Goal: Information Seeking & Learning: Learn about a topic

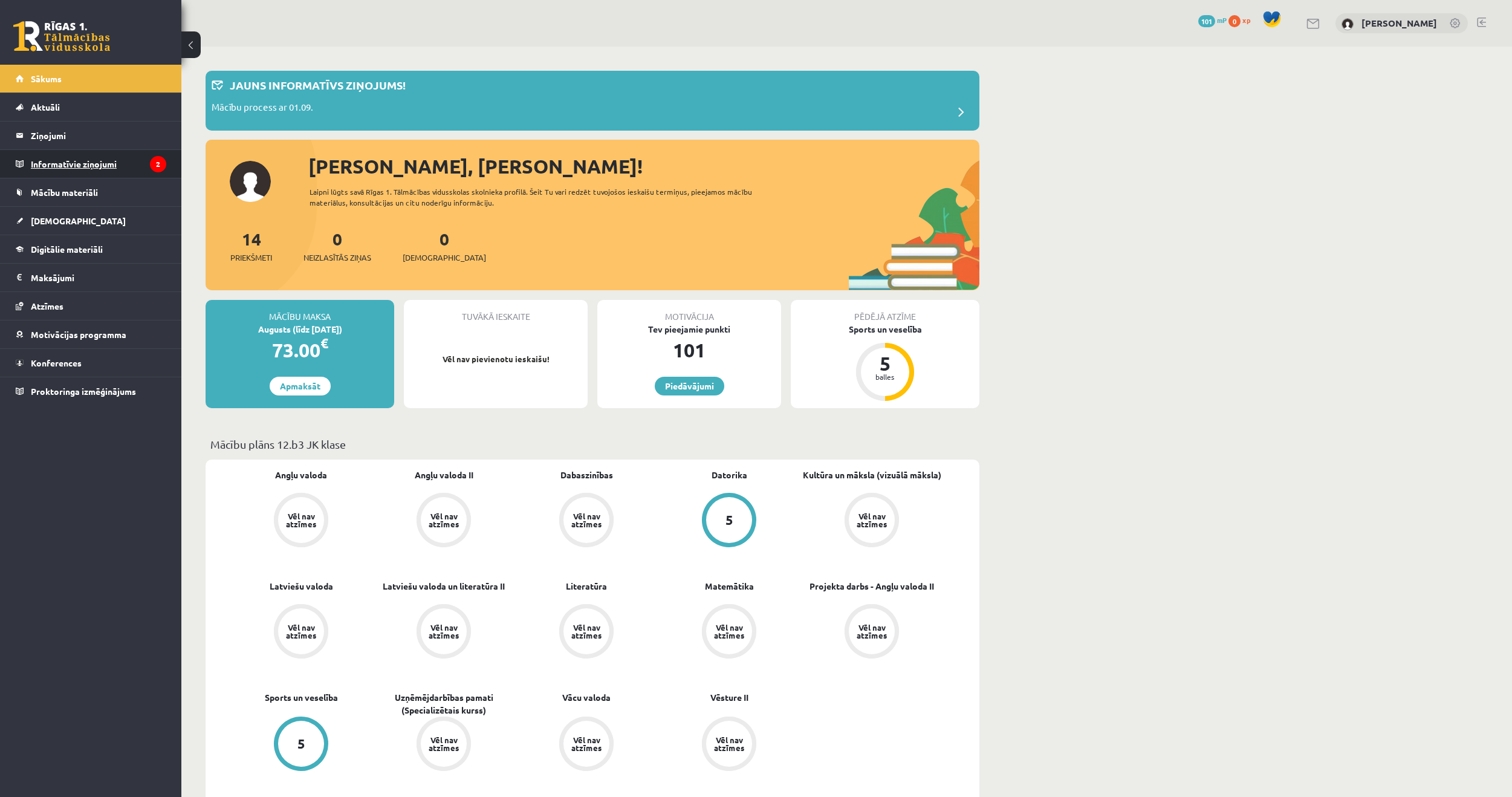
click at [80, 164] on legend "Informatīvie ziņojumi 2" at bounding box center [99, 164] width 136 height 28
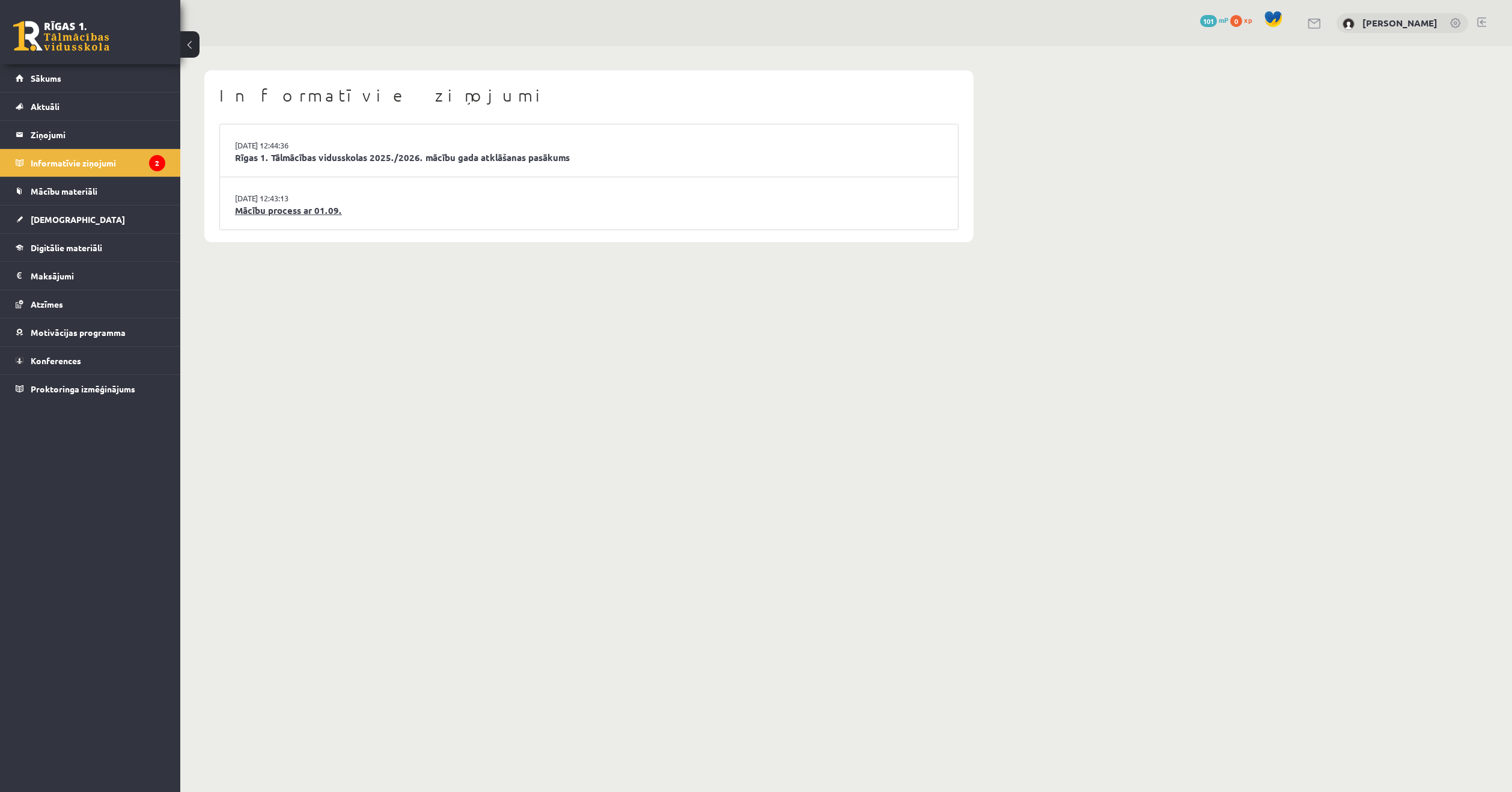
click at [319, 213] on link "Mācību process ar 01.09." at bounding box center [589, 210] width 708 height 14
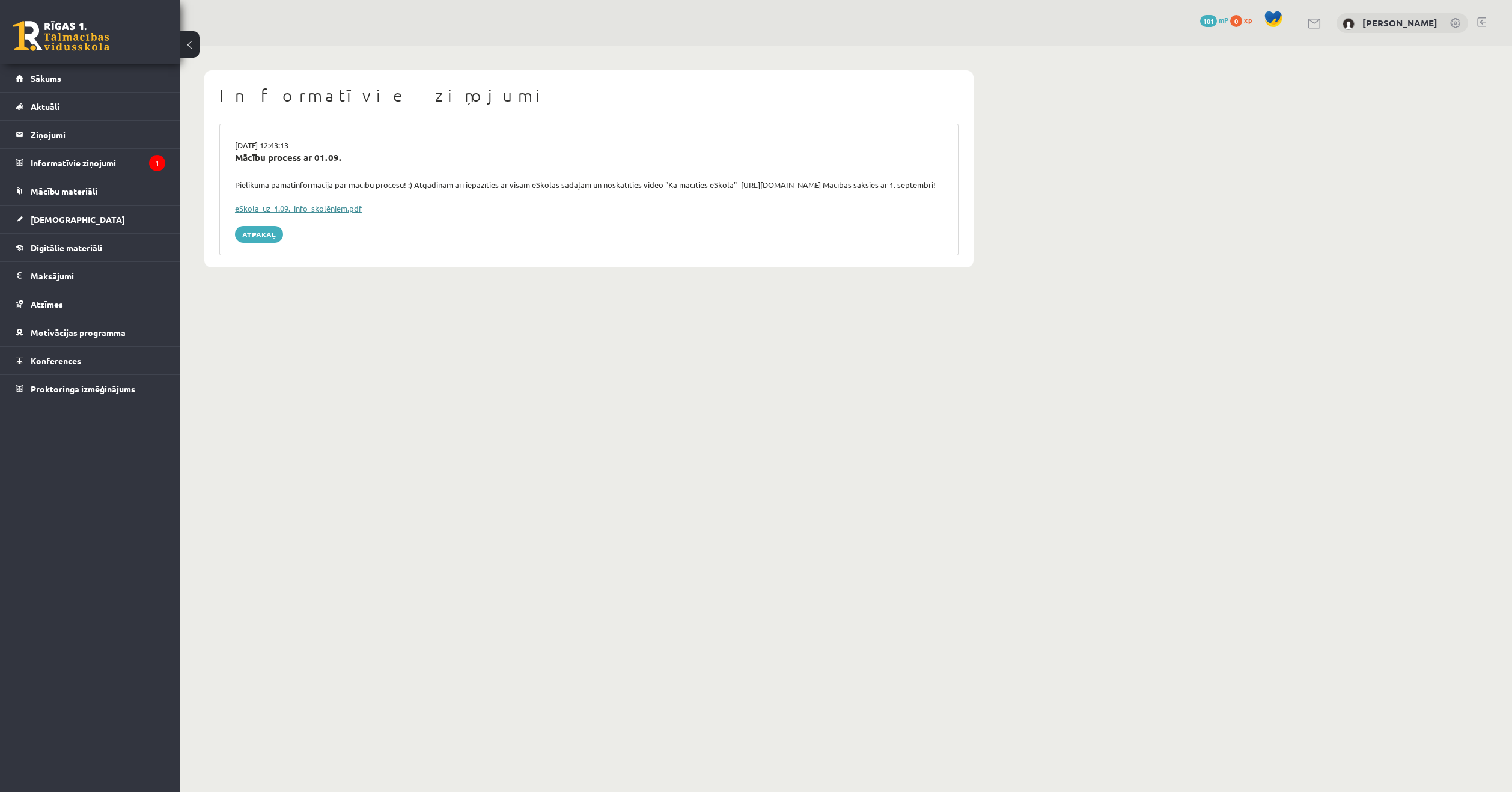
click at [319, 214] on link "eSkola_uz_1.09._info_skolēniem.pdf" at bounding box center [298, 208] width 126 height 10
click at [58, 269] on legend "Maksājumi 0" at bounding box center [98, 276] width 135 height 28
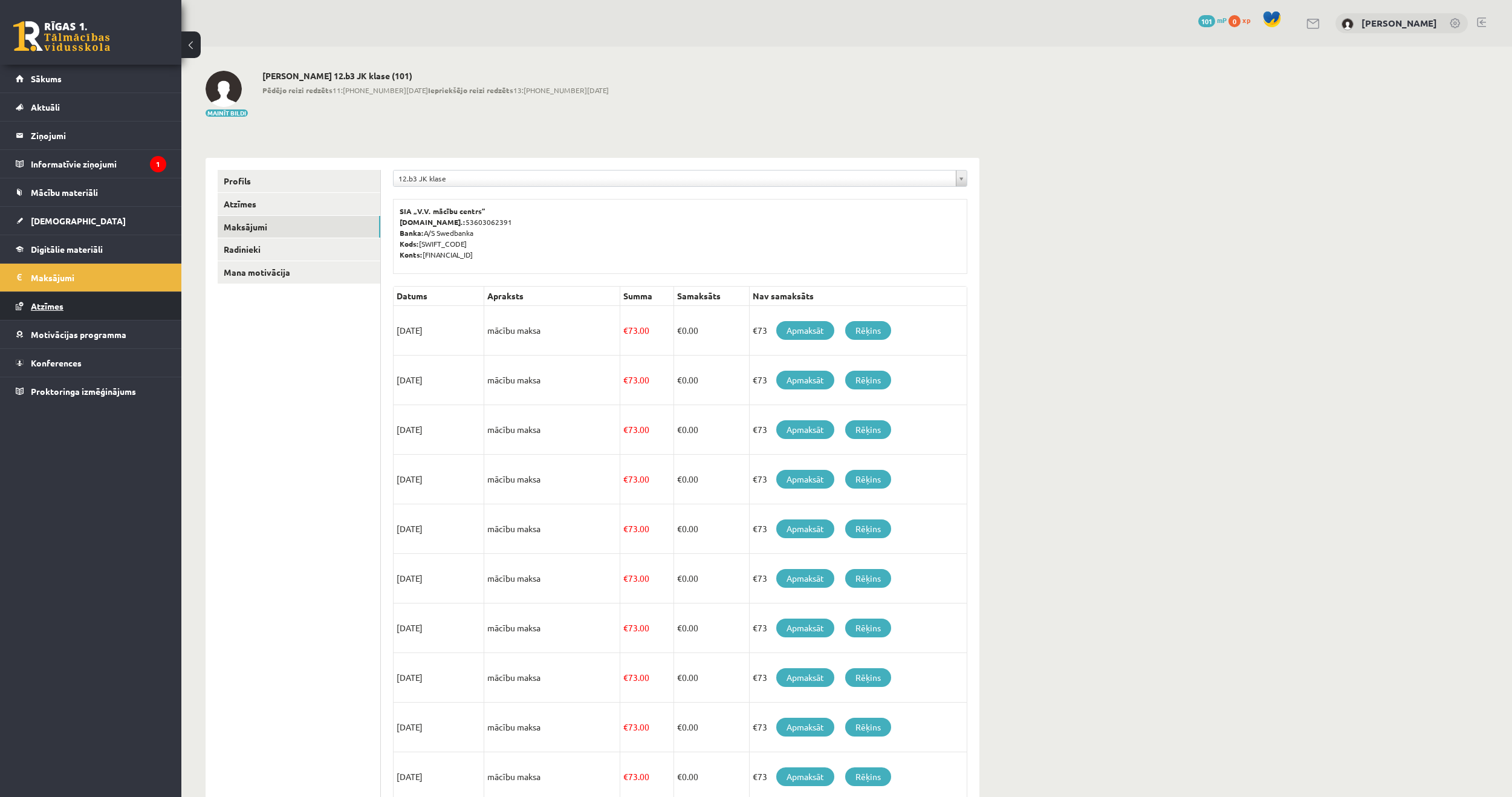
click at [57, 300] on link "Atzīmes" at bounding box center [91, 307] width 151 height 28
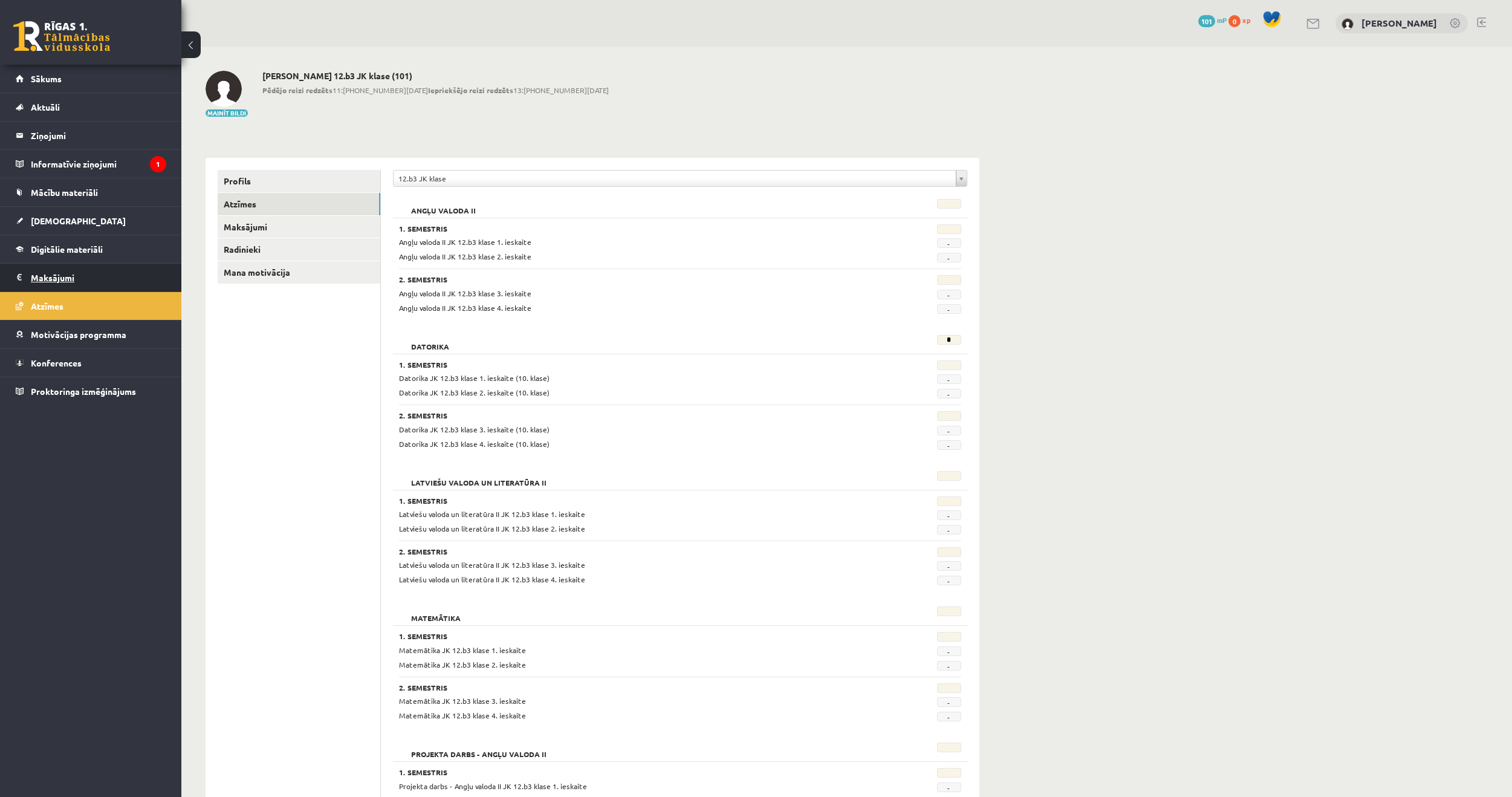
click at [52, 279] on legend "Maksājumi 0" at bounding box center [99, 278] width 136 height 28
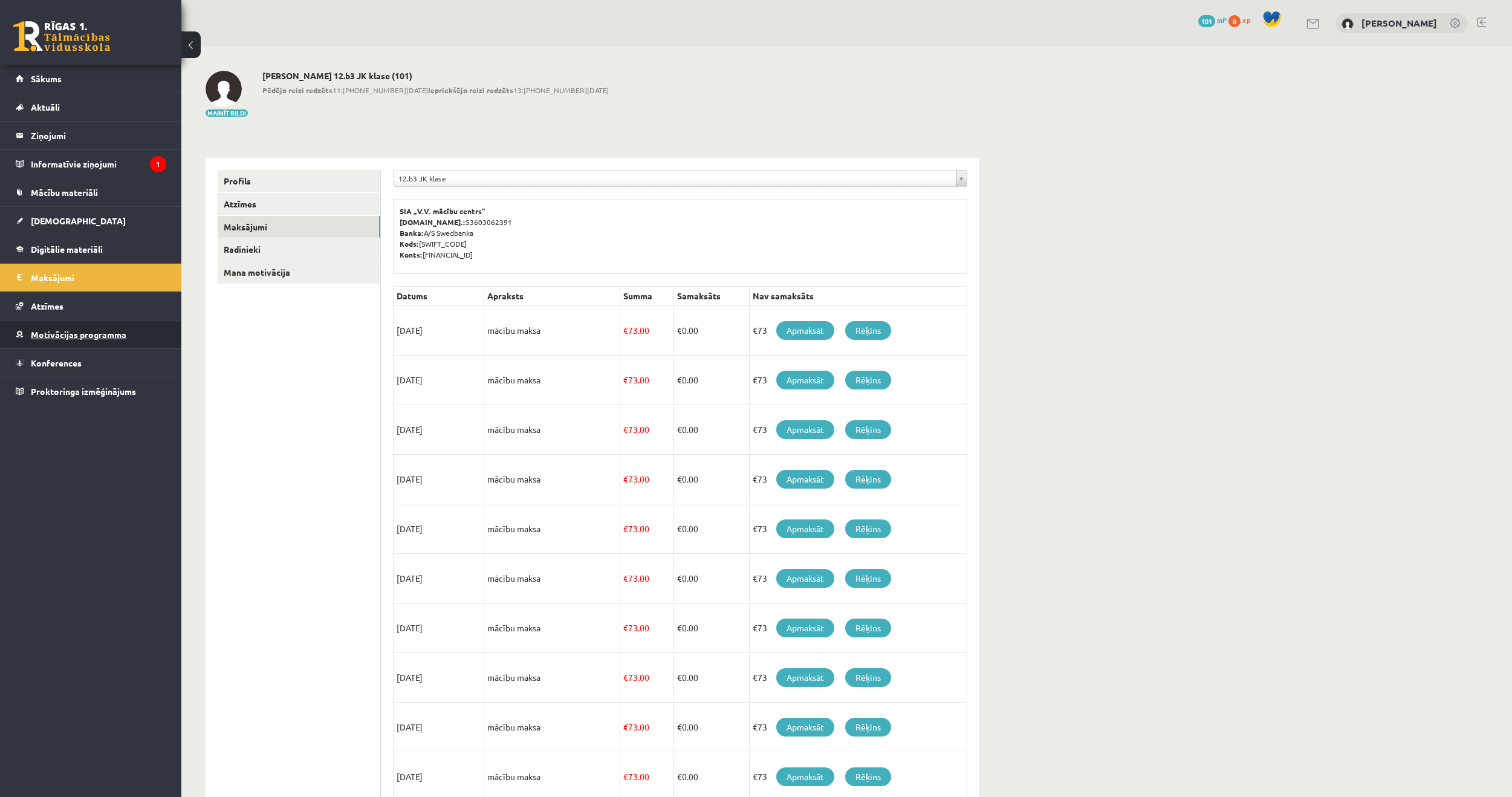
click at [90, 328] on link "Motivācijas programma" at bounding box center [91, 335] width 151 height 28
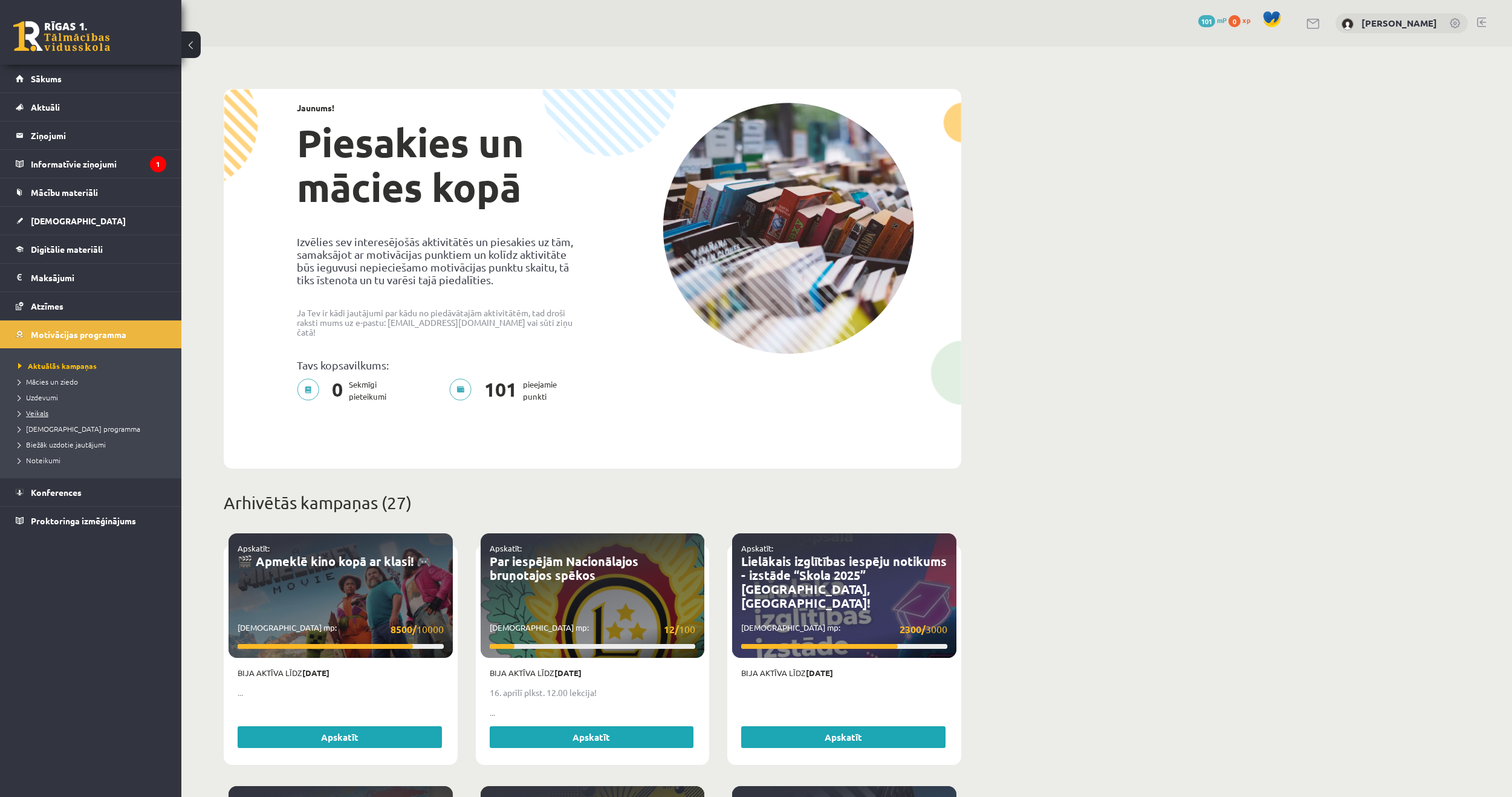
click at [25, 414] on span "Veikals" at bounding box center [33, 413] width 30 height 9
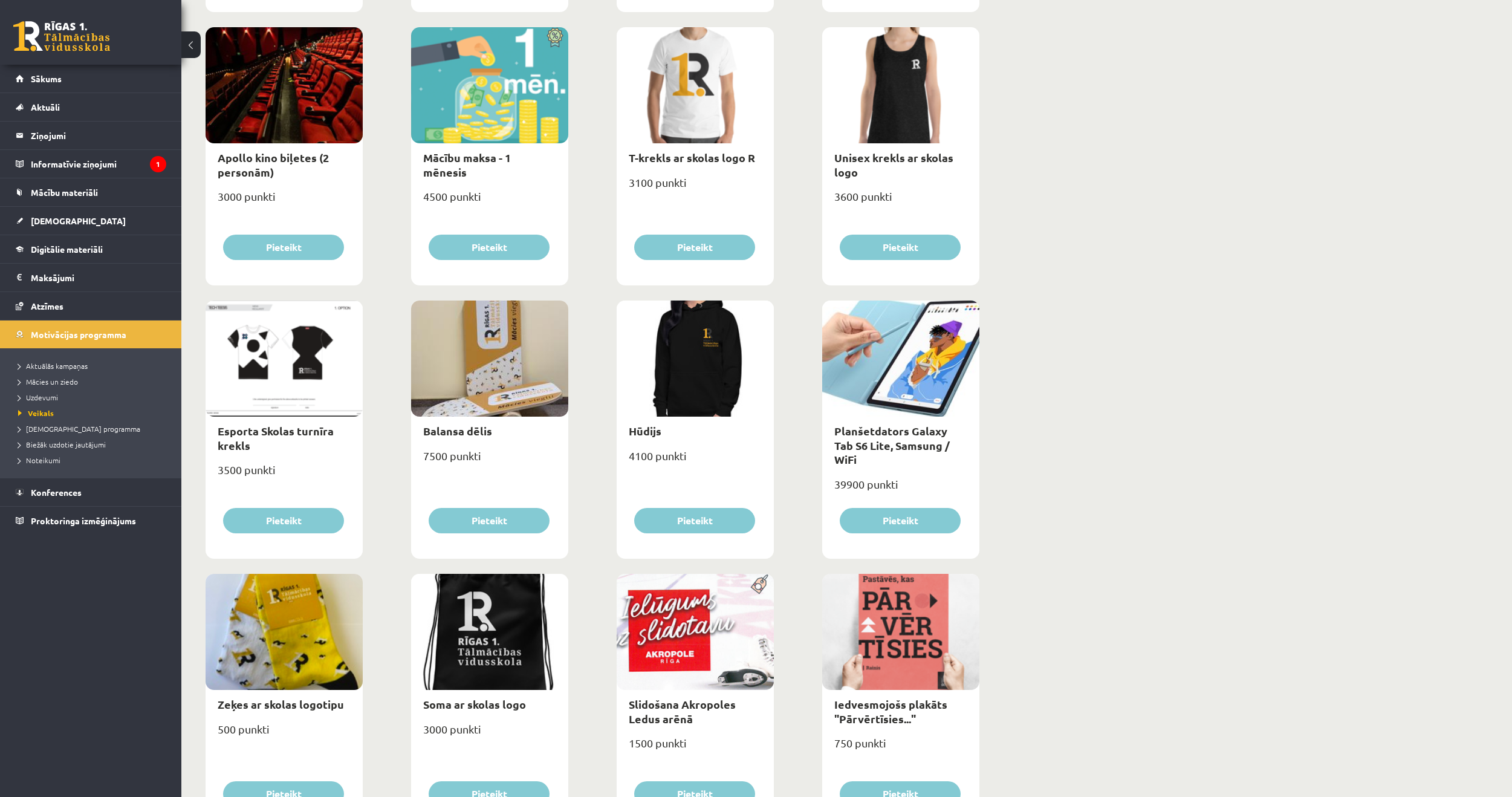
scroll to position [457, 0]
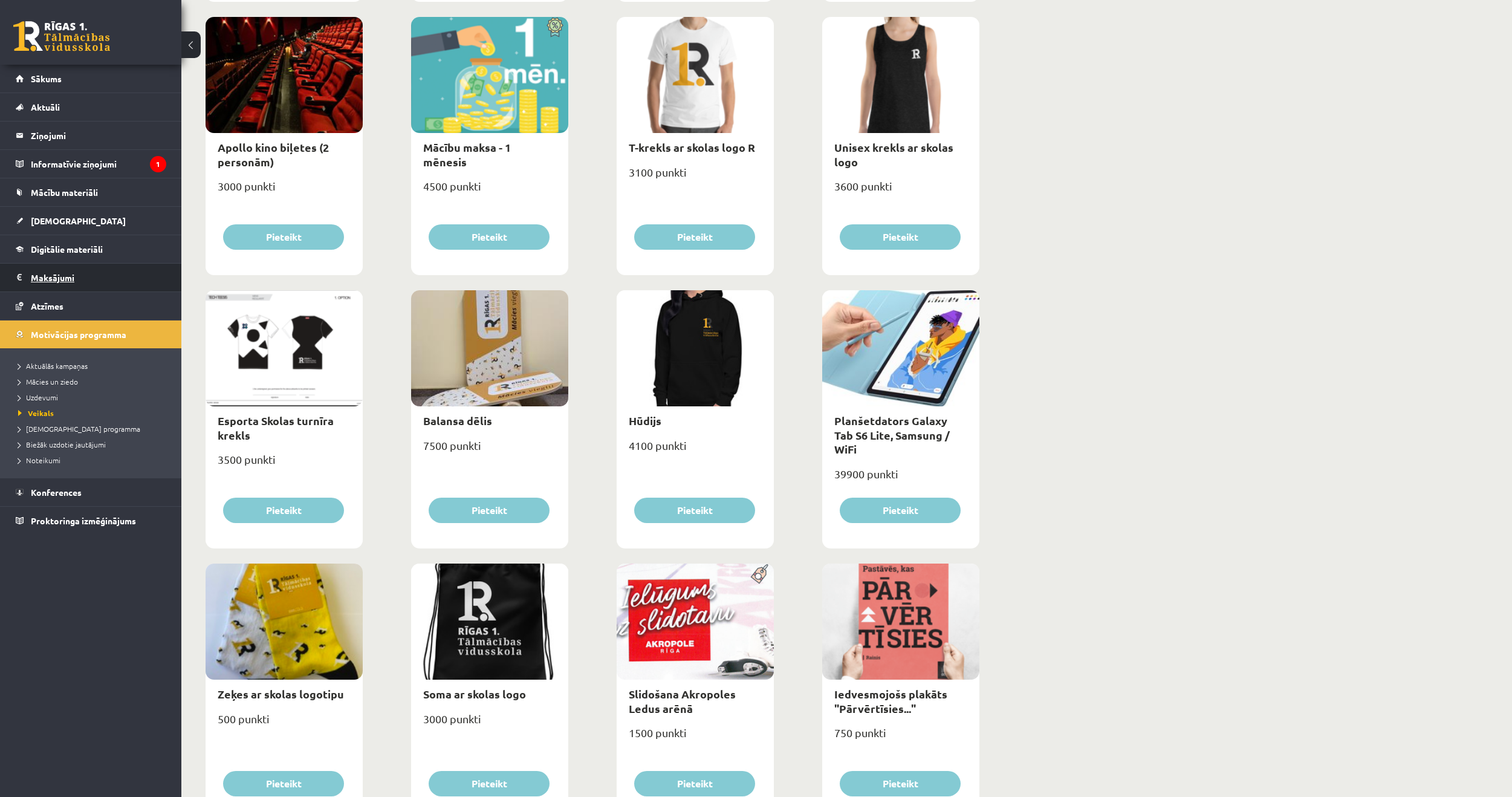
click at [70, 273] on legend "Maksājumi 0" at bounding box center [99, 278] width 136 height 28
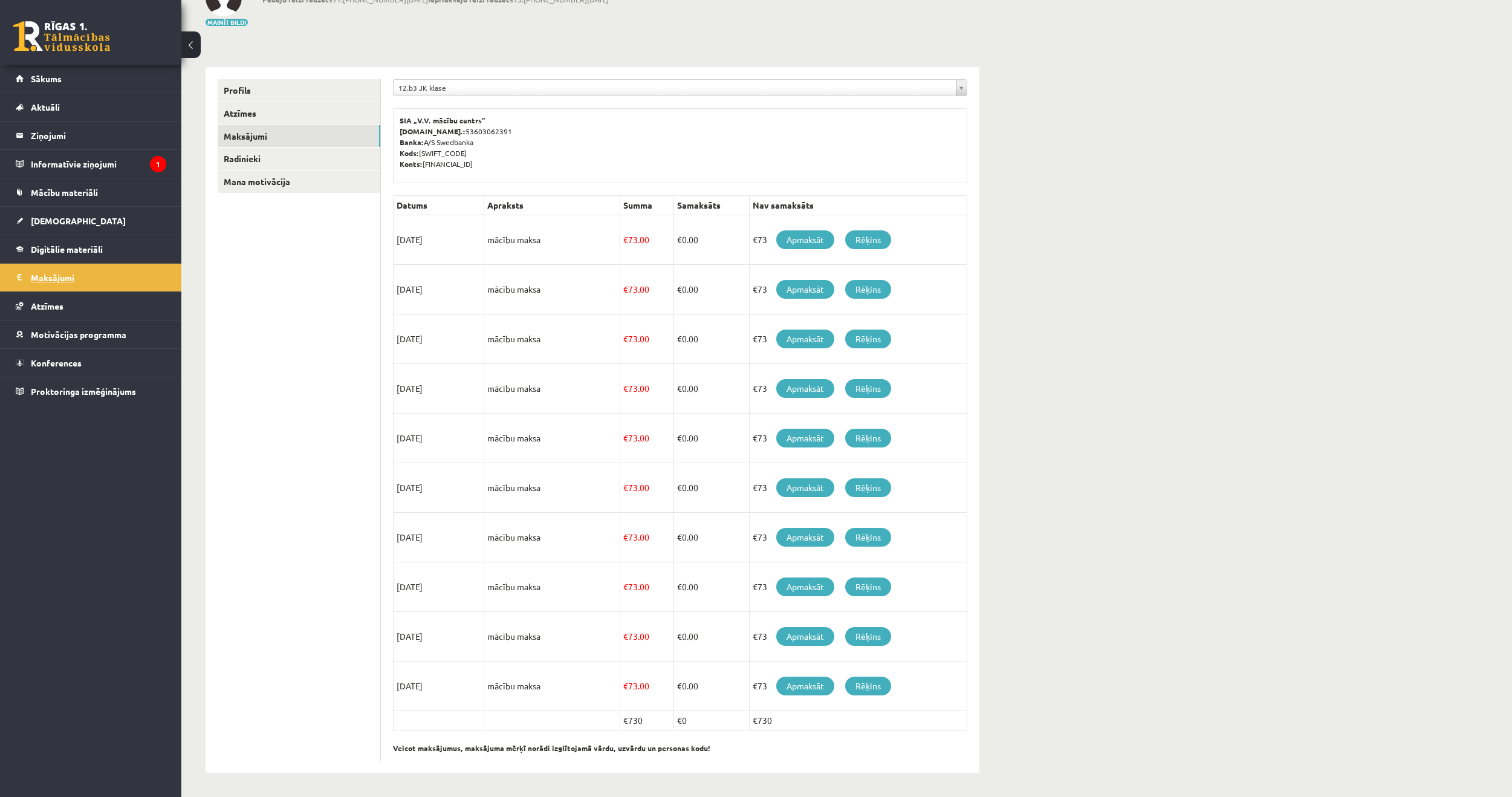
scroll to position [91, 0]
click at [39, 82] on span "Sākums" at bounding box center [46, 79] width 31 height 11
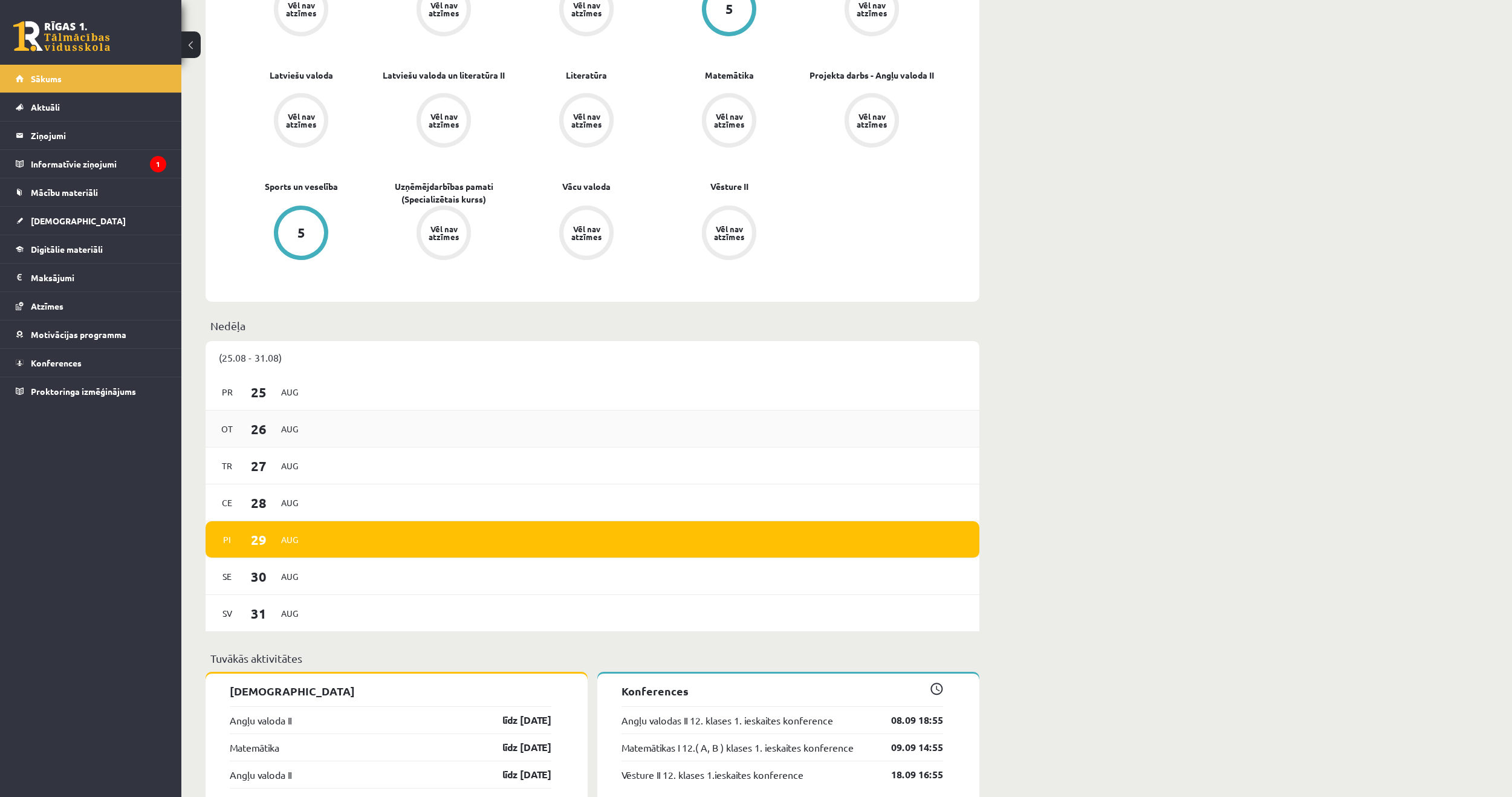
scroll to position [544, 0]
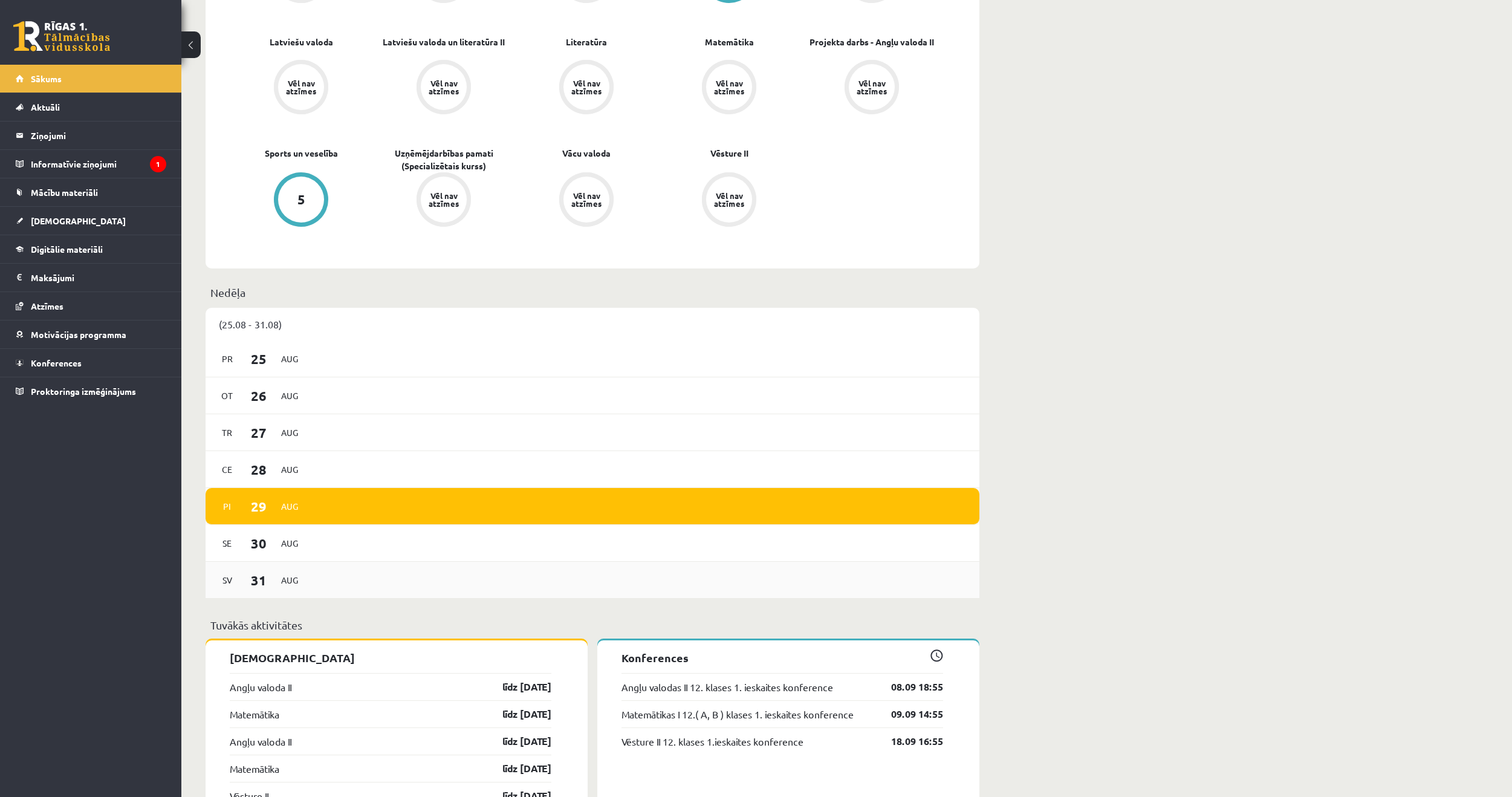
click at [320, 574] on div "Sv 31 Aug" at bounding box center [592, 580] width 774 height 37
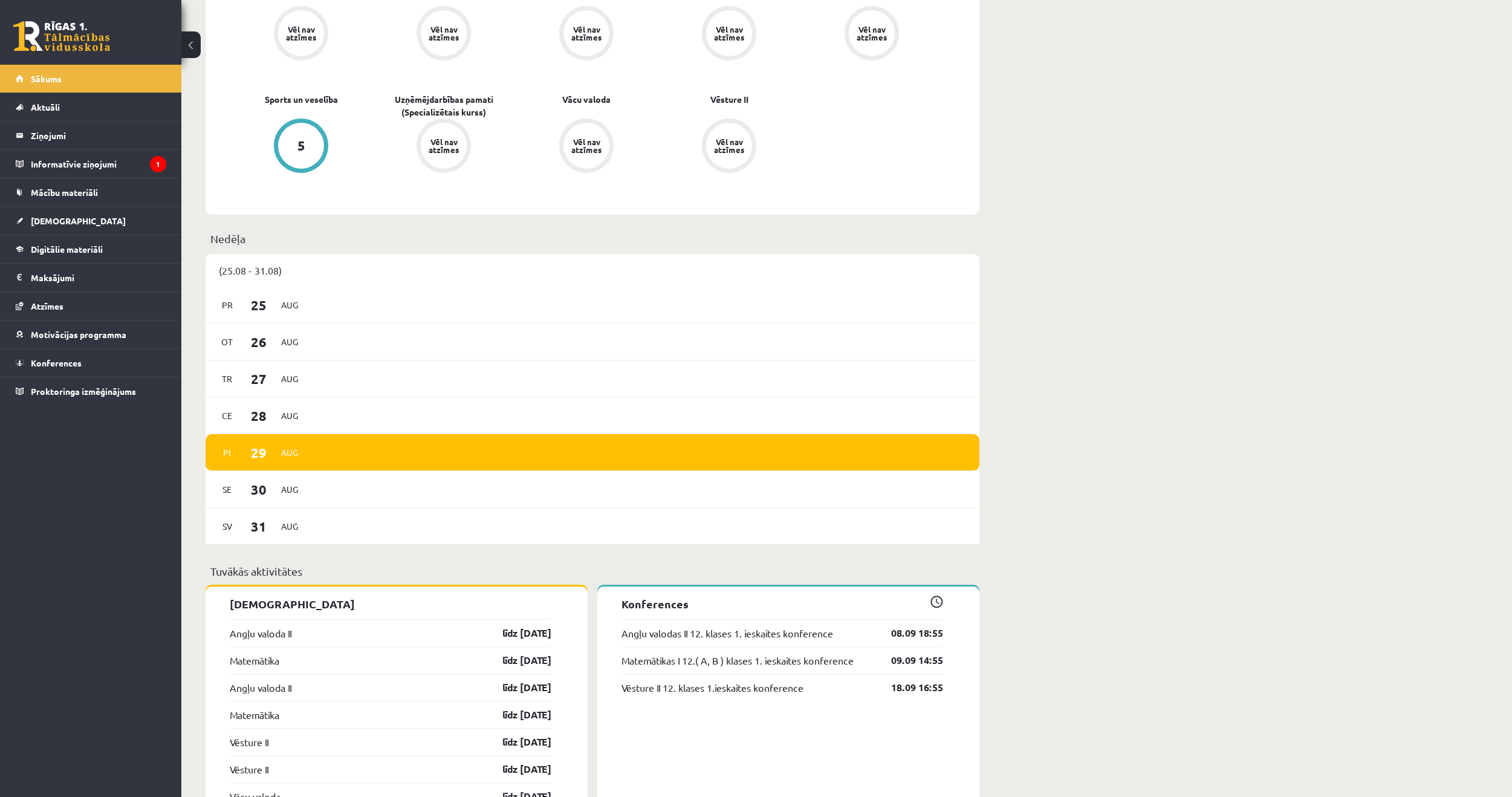
scroll to position [605, 0]
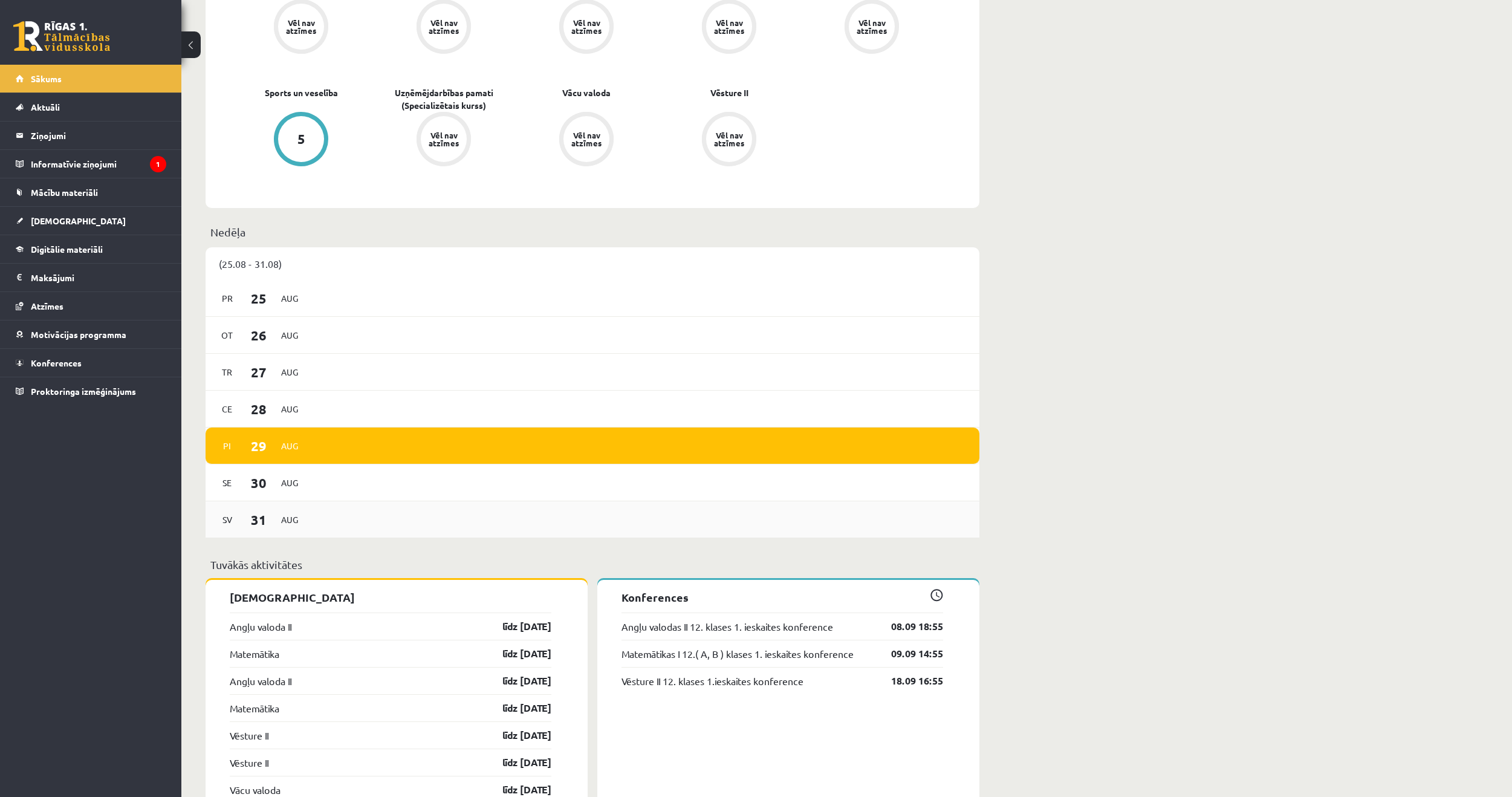
click at [269, 521] on span "31" at bounding box center [259, 520] width 38 height 20
click at [228, 519] on span "Sv" at bounding box center [227, 520] width 25 height 19
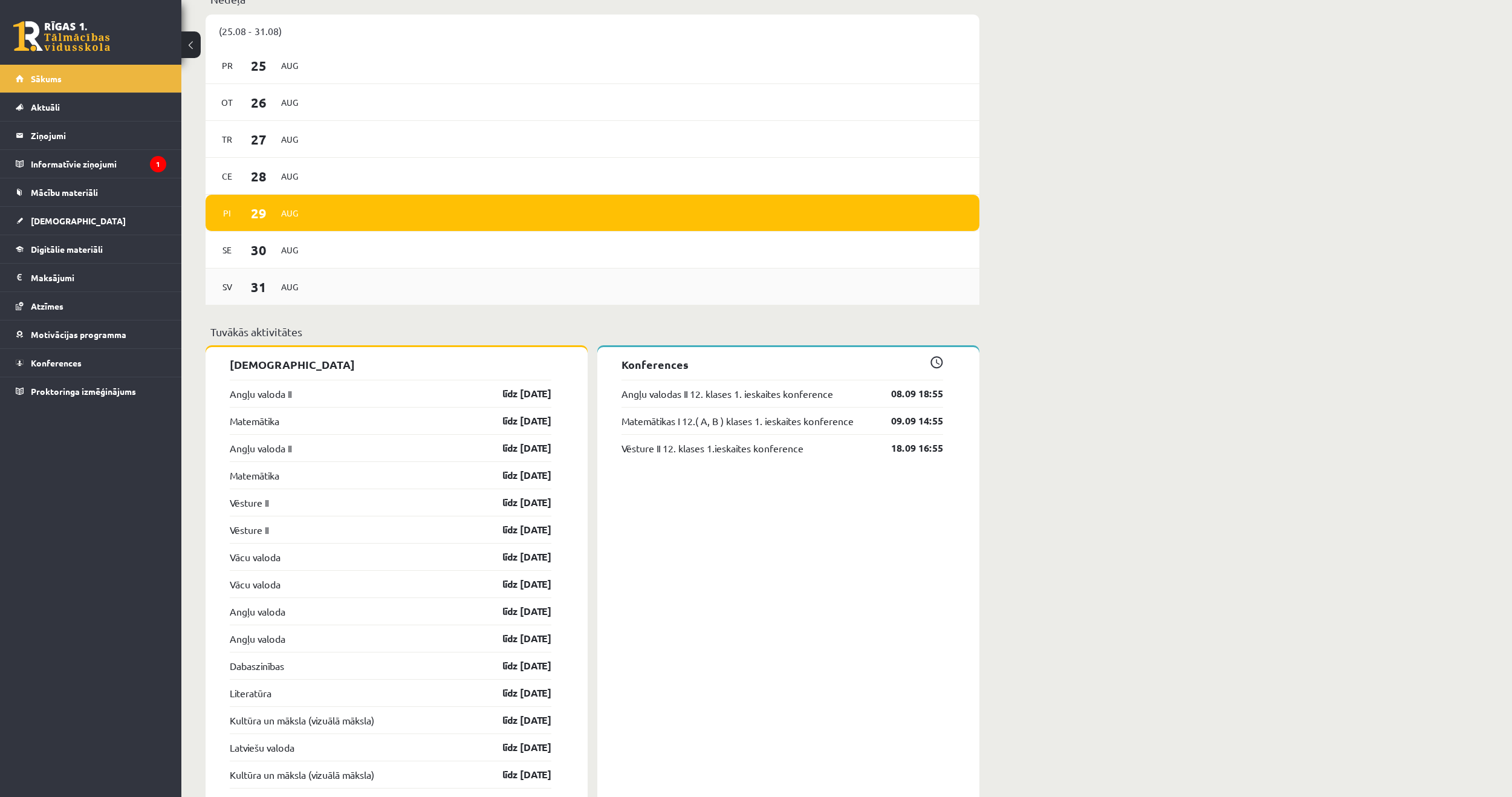
scroll to position [847, 0]
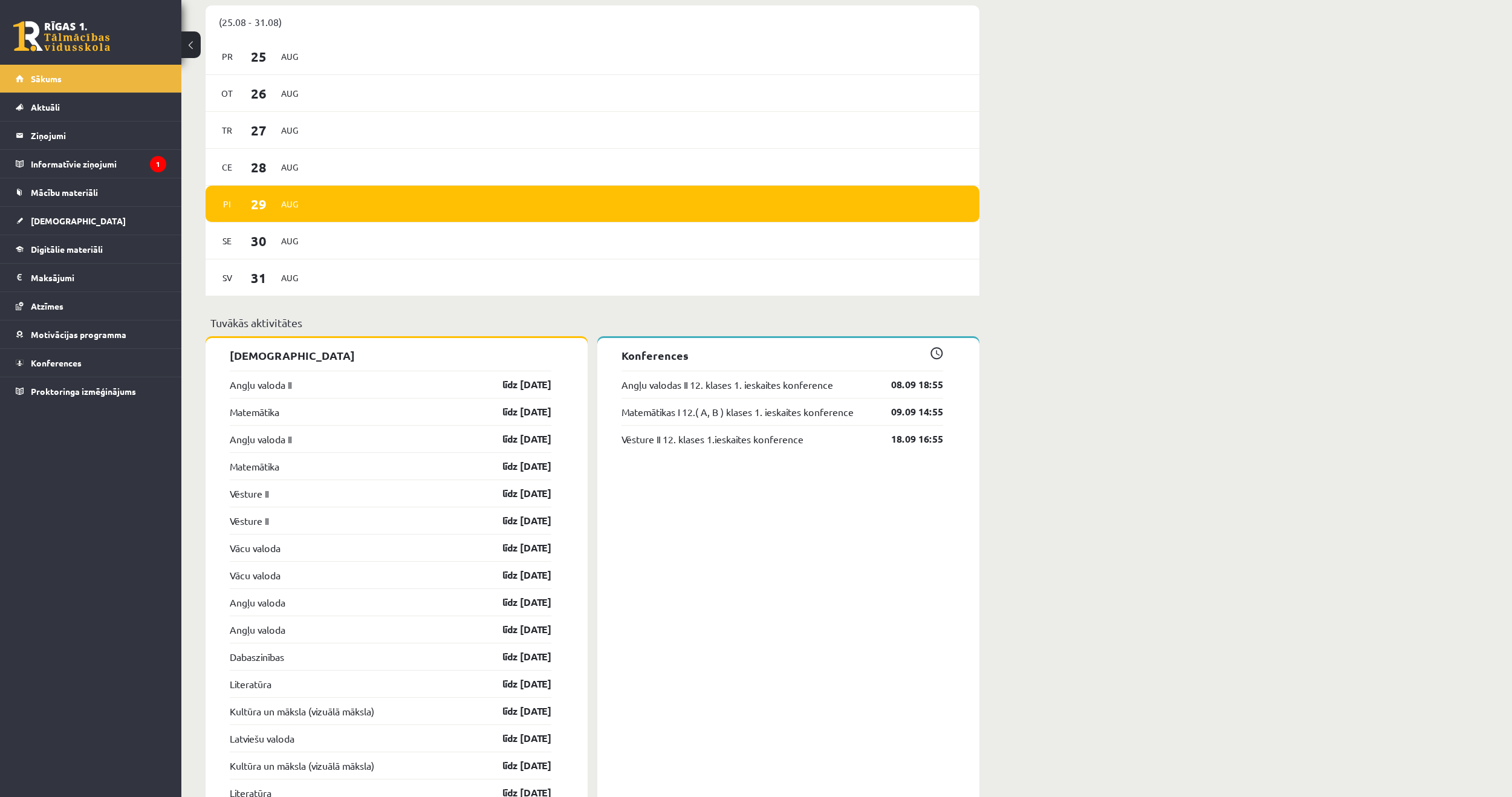
click at [365, 389] on div "Angļu valoda II līdz 15.09.25" at bounding box center [390, 384] width 321 height 27
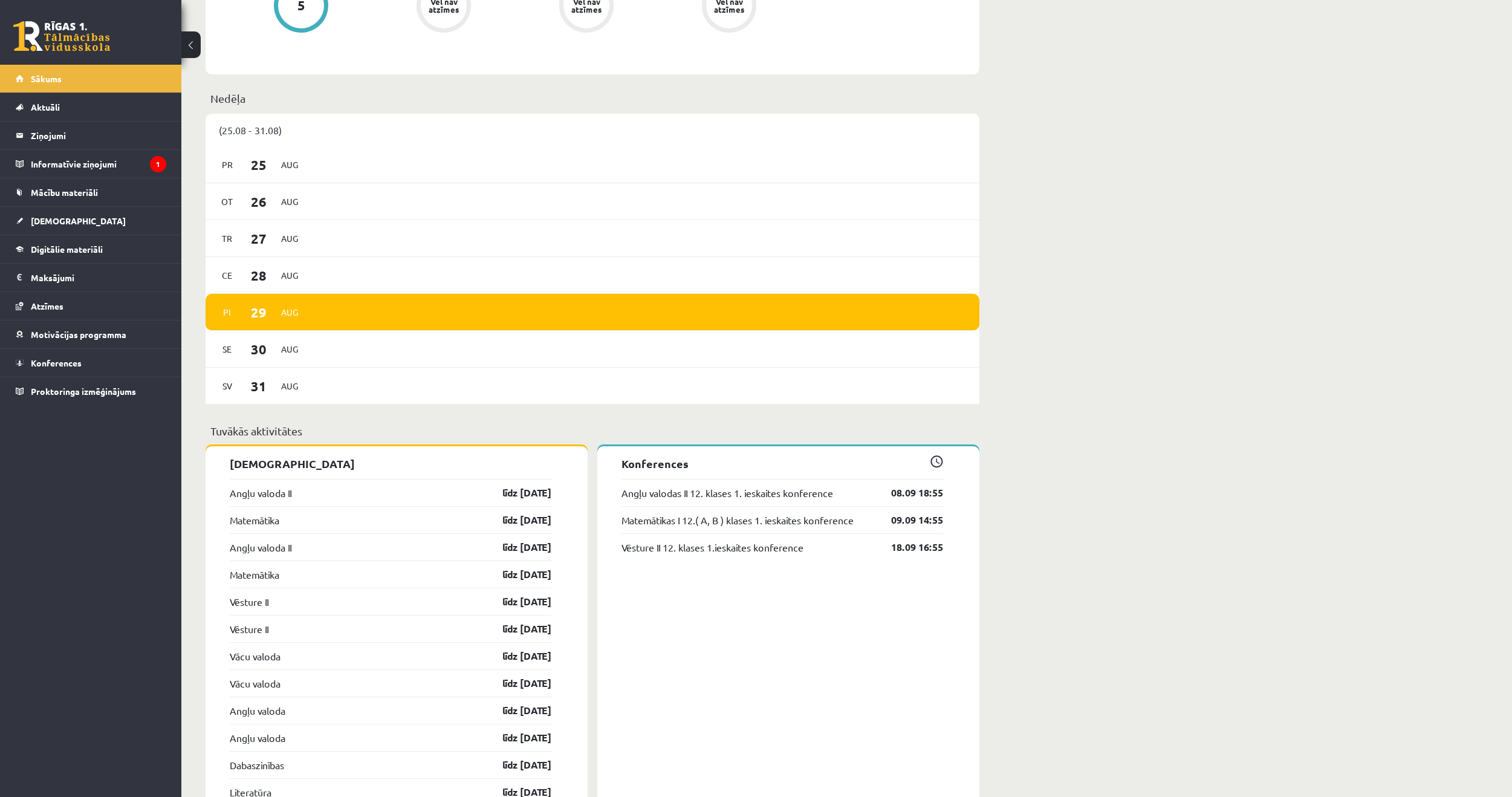
scroll to position [734, 0]
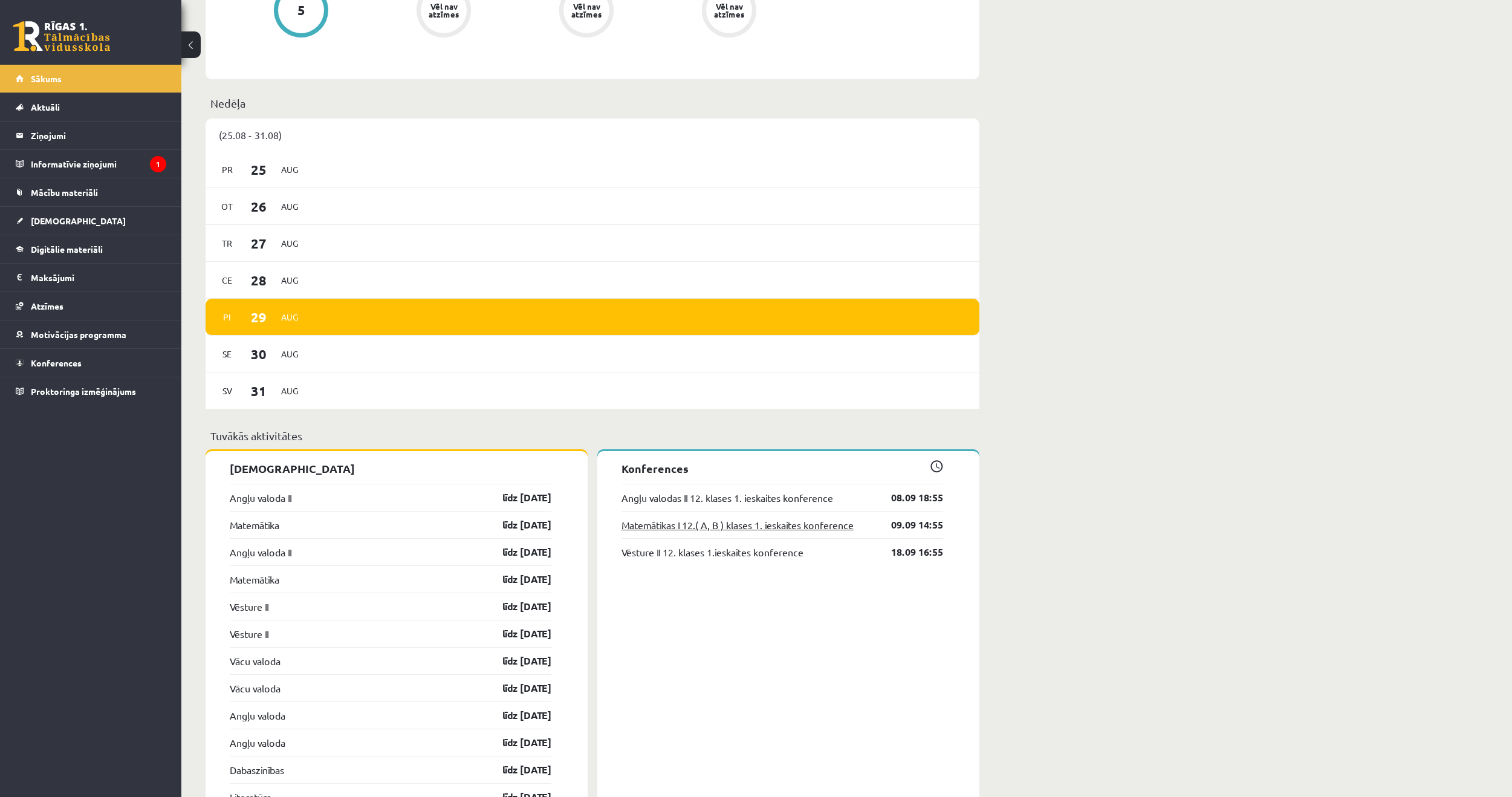
click at [830, 525] on link "Matemātikas I 12.( A, B ) klases 1. ieskaites konference" at bounding box center [737, 524] width 232 height 14
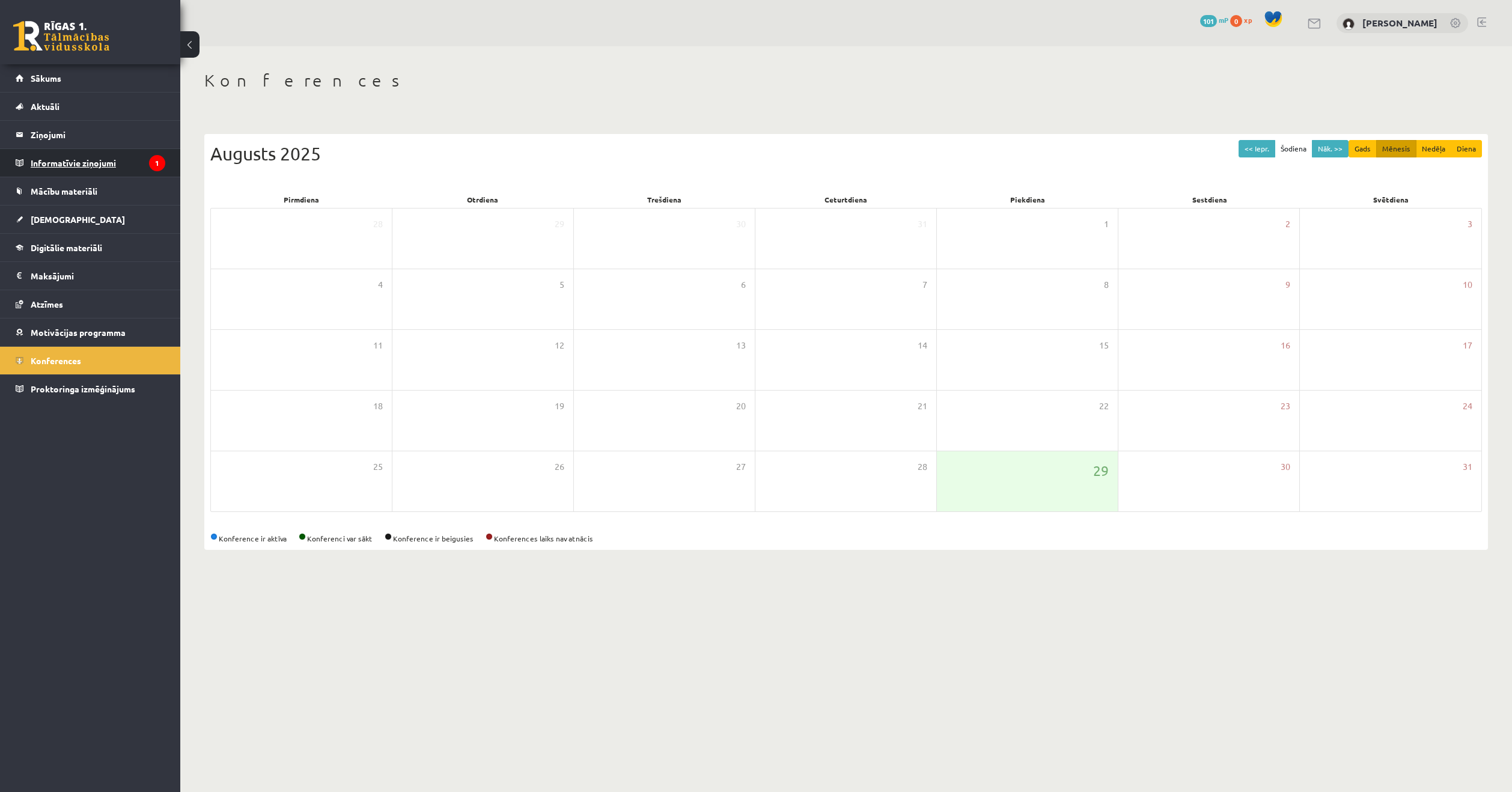
click at [76, 160] on legend "Informatīvie ziņojumi 1" at bounding box center [98, 163] width 135 height 28
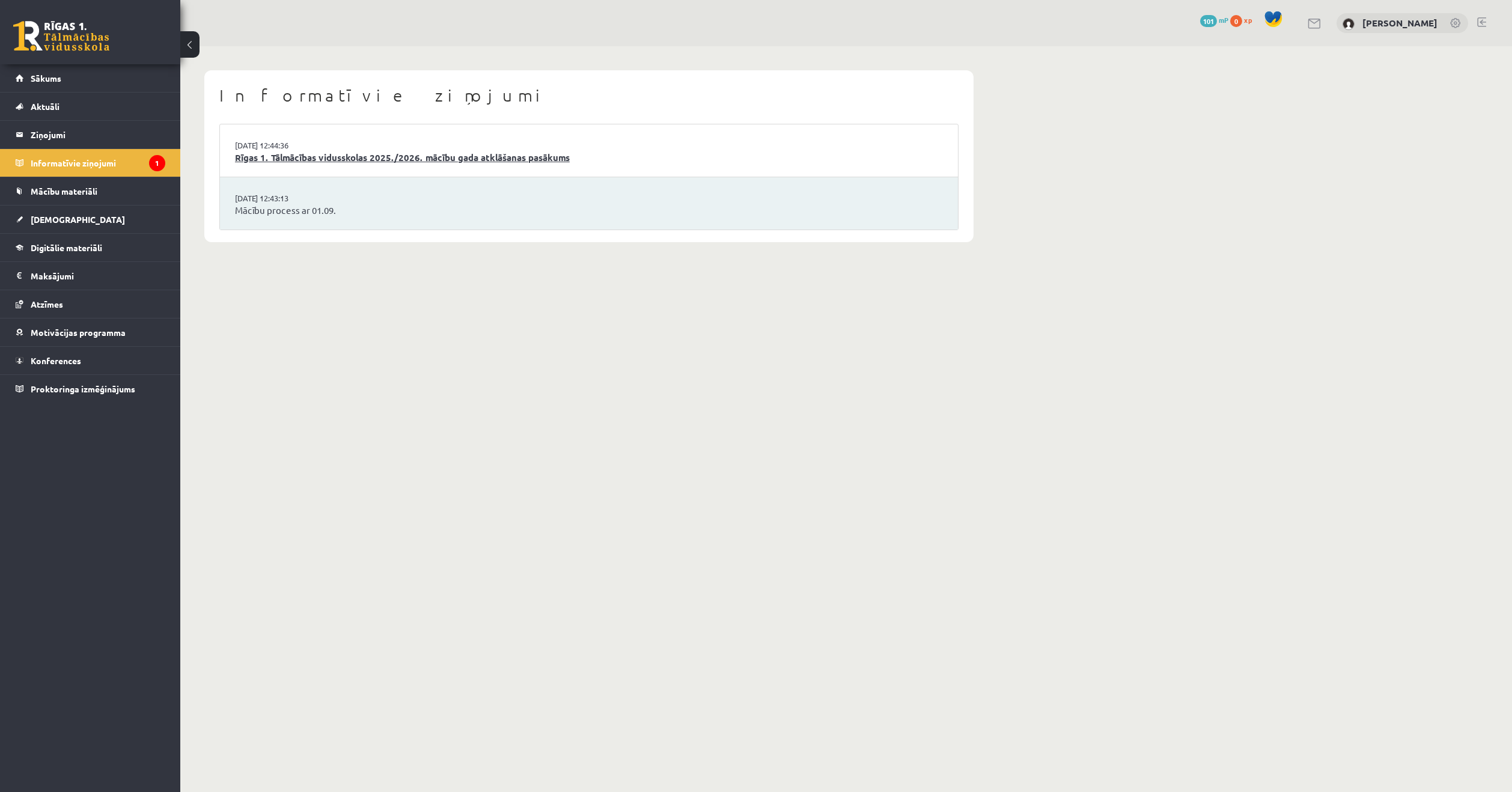
click at [290, 160] on link "Rīgas 1. Tālmācības vidusskolas 2025./2026. mācību gada atklāšanas pasākums" at bounding box center [589, 157] width 708 height 14
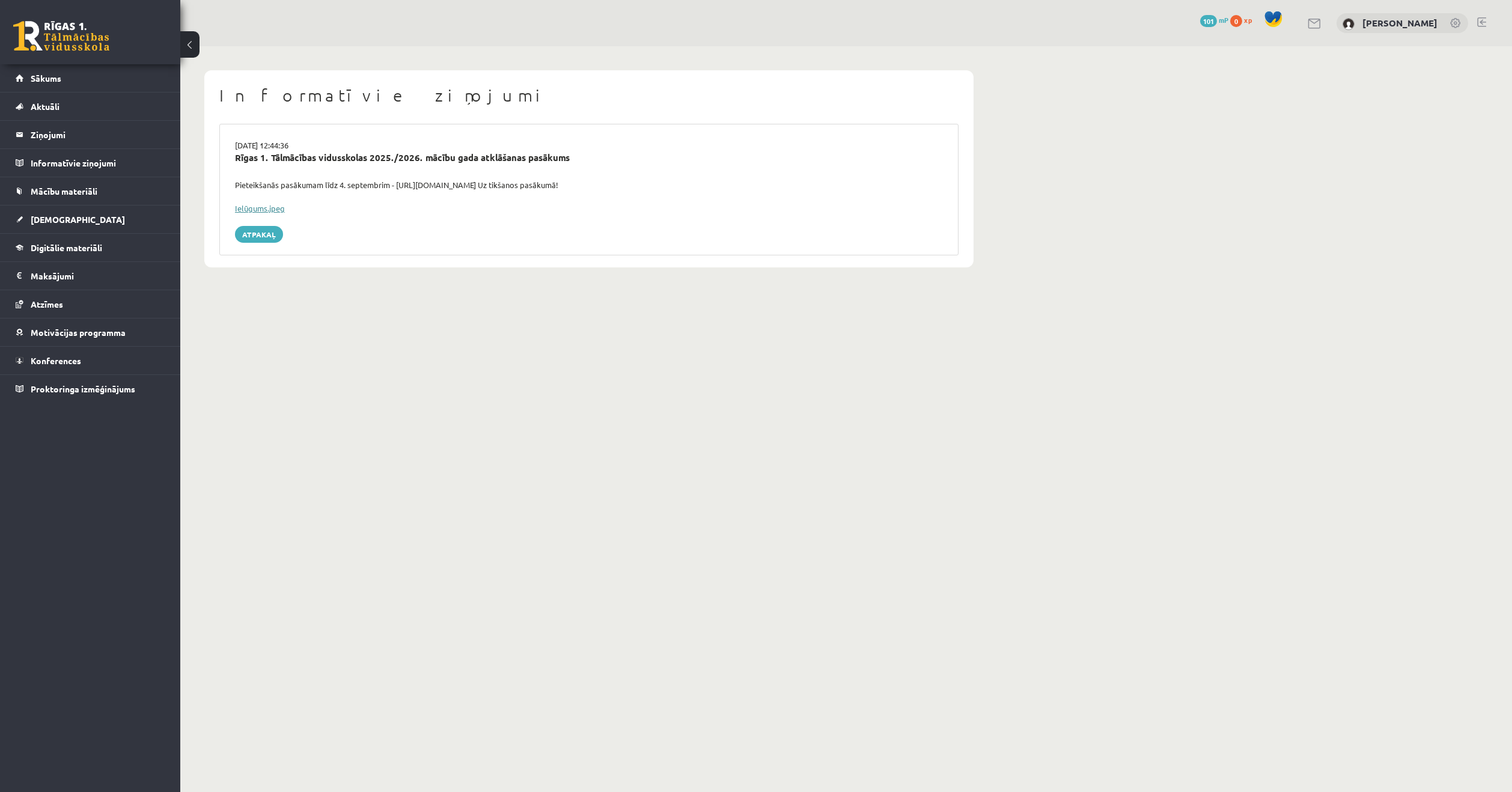
click at [262, 206] on link "Ielūgums.jpeg" at bounding box center [259, 208] width 50 height 10
click at [774, 743] on body "0 Dāvanas 101 mP 0 xp [PERSON_NAME] Sākums Aktuāli Kā mācīties eSKOLĀ Kontakti …" at bounding box center [756, 396] width 1512 height 792
